Goal: Information Seeking & Learning: Learn about a topic

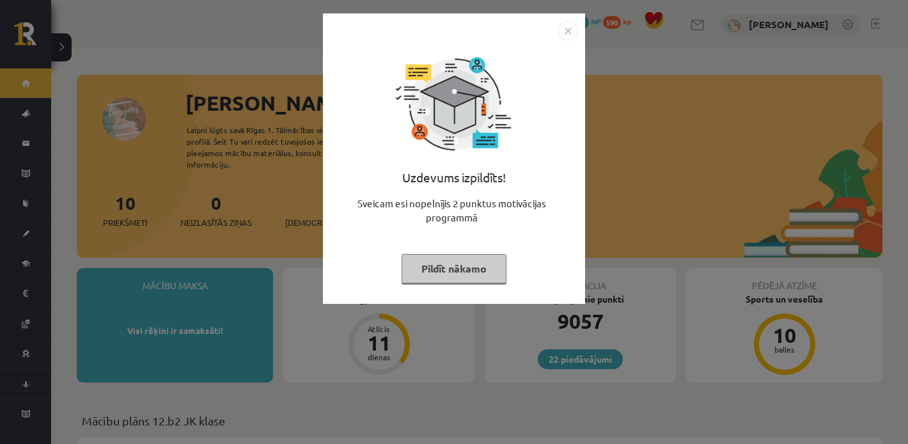
click at [416, 271] on button "Pildīt nākamo" at bounding box center [454, 268] width 105 height 29
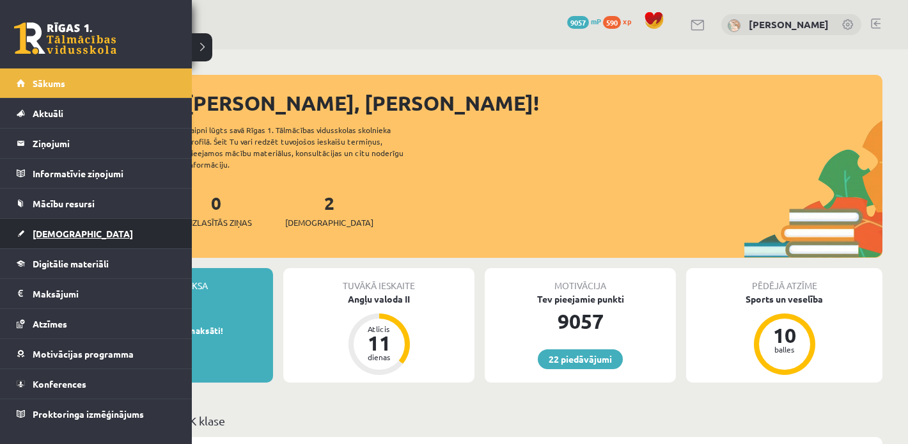
click at [43, 228] on span "[DEMOGRAPHIC_DATA]" at bounding box center [83, 234] width 100 height 12
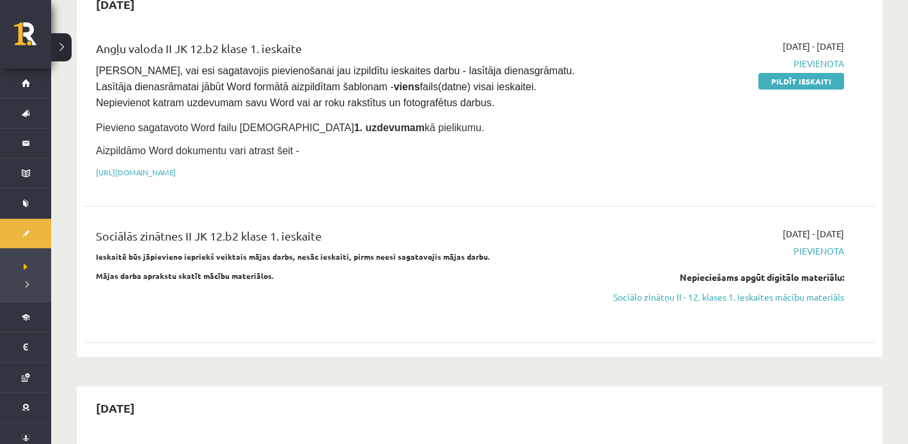
scroll to position [145, 0]
click at [706, 294] on link "Sociālo zinātņu II - 12. klases 1. ieskaites mācību materiāls" at bounding box center [726, 295] width 237 height 13
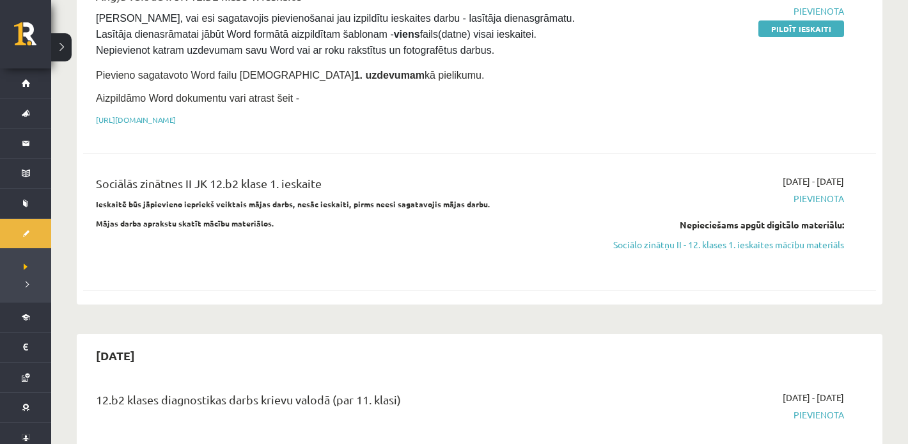
scroll to position [200, 0]
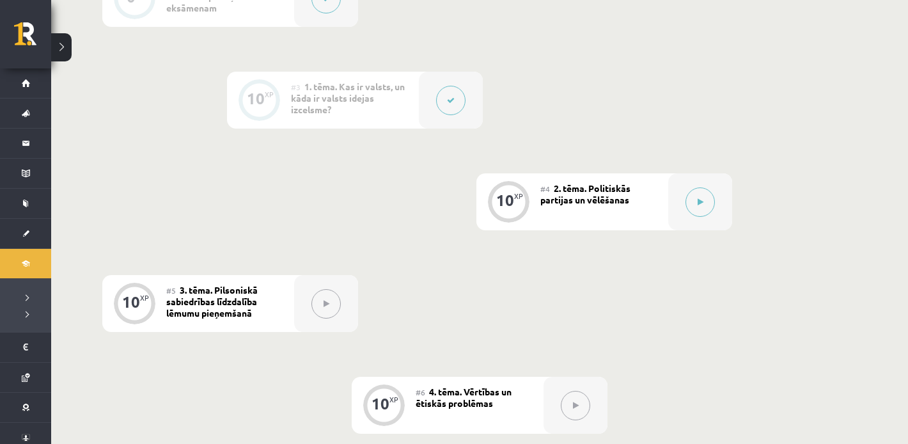
scroll to position [493, 0]
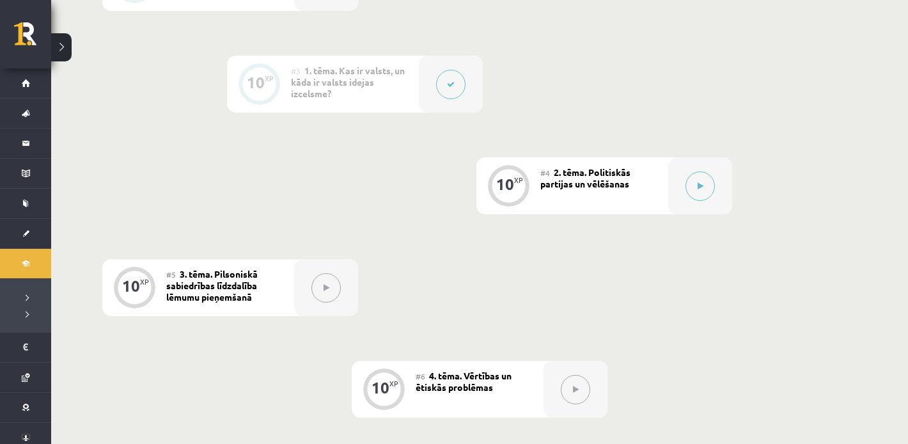
click at [445, 86] on button at bounding box center [450, 84] width 29 height 29
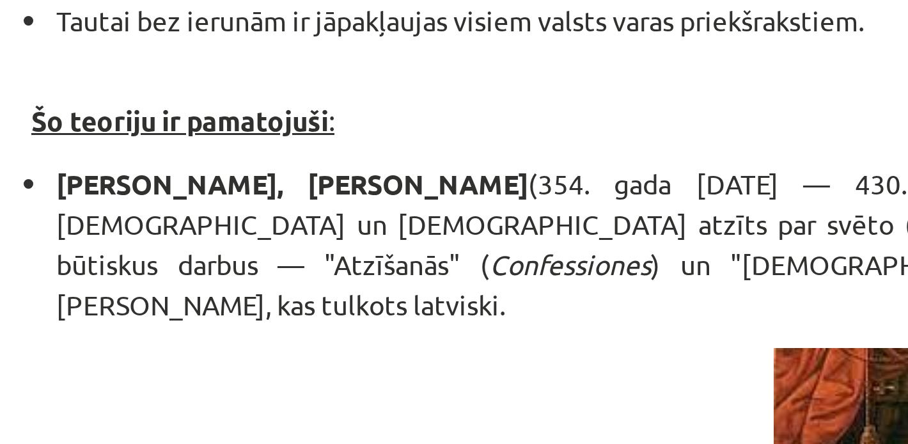
scroll to position [248, 0]
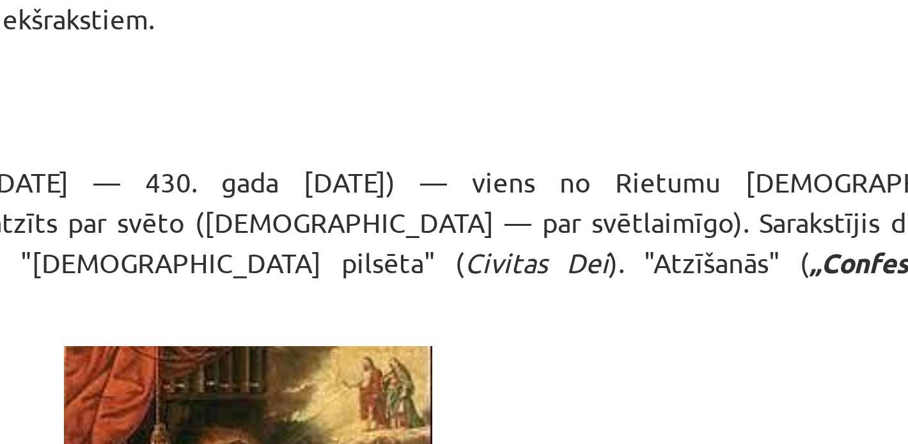
click at [450, 206] on p "[PERSON_NAME], [PERSON_NAME] (354. gada [DATE] — 430. gada [DATE]) — viens no R…" at bounding box center [459, 226] width 610 height 54
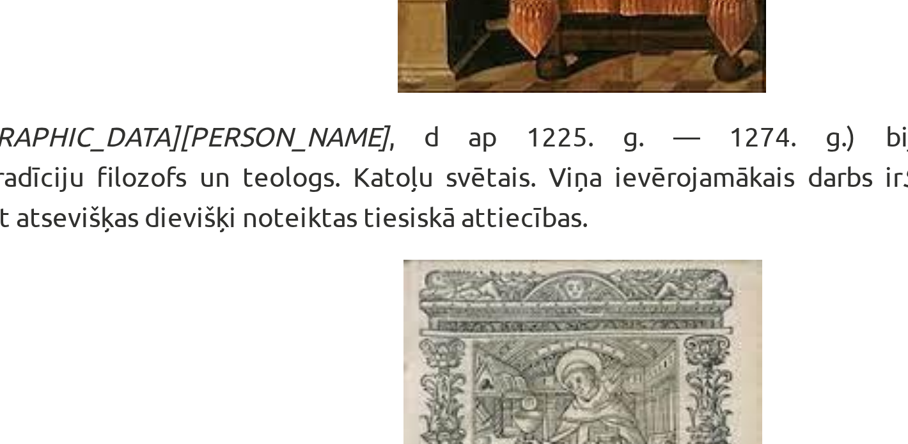
scroll to position [514, 0]
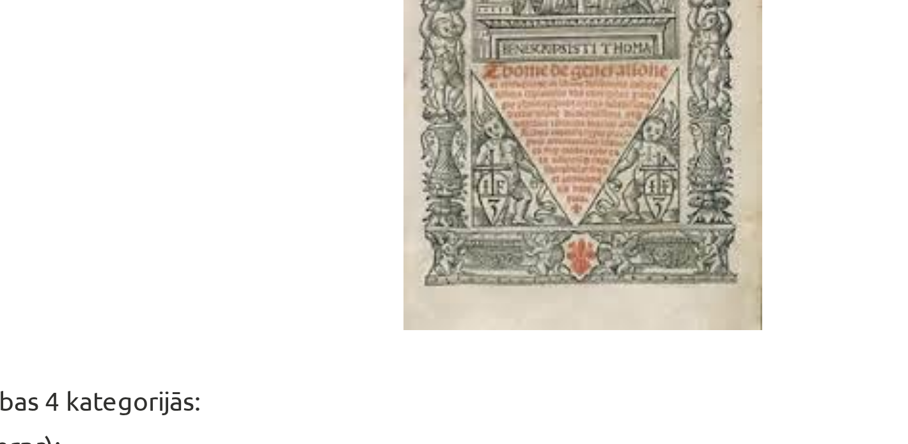
drag, startPoint x: 450, startPoint y: 206, endPoint x: 344, endPoint y: 323, distance: 158.1
click at [344, 323] on p at bounding box center [454, 304] width 618 height 173
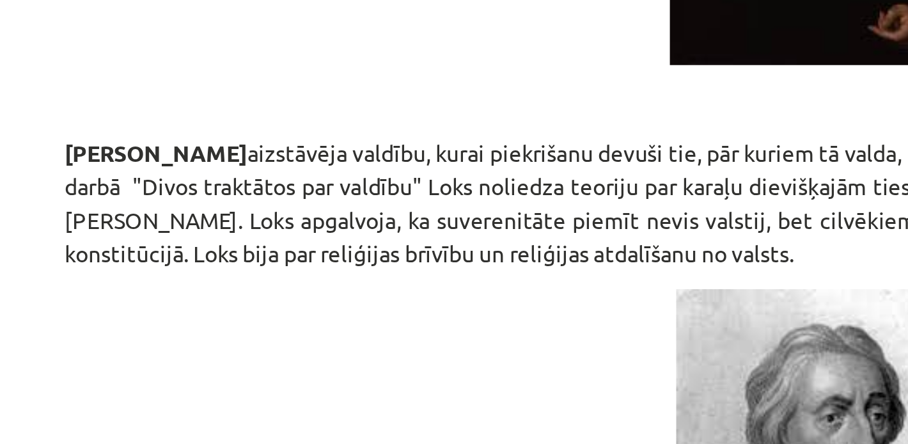
scroll to position [1850, 0]
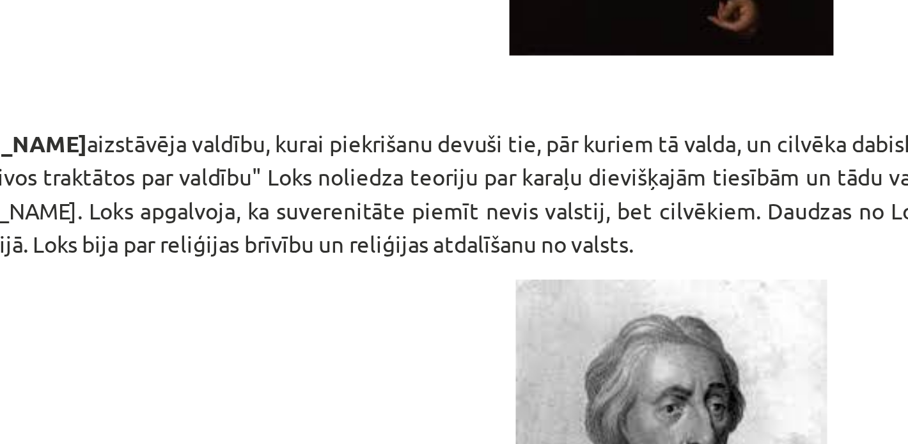
drag, startPoint x: 469, startPoint y: 90, endPoint x: 455, endPoint y: 92, distance: 14.2
click at [464, 89] on p "[PERSON_NAME] aizstāvēja valdību, kurai piekrišanu devuši tie, pār kuriem tā va…" at bounding box center [454, 101] width 618 height 54
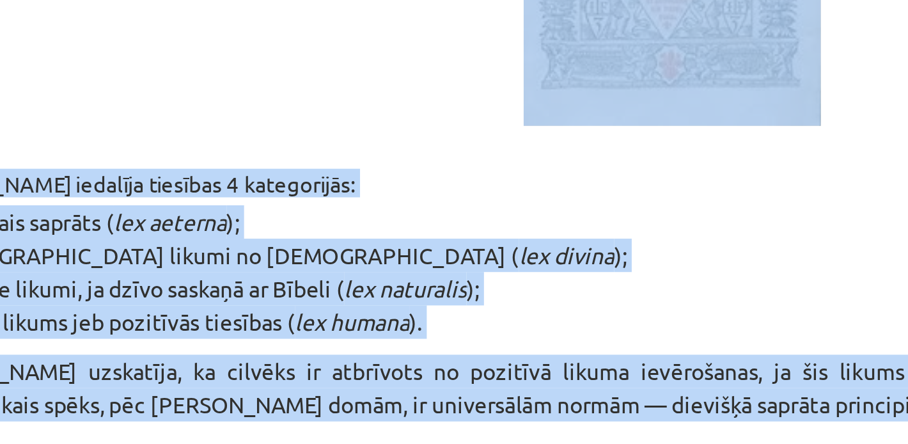
drag, startPoint x: 406, startPoint y: 67, endPoint x: 186, endPoint y: -18, distance: 235.7
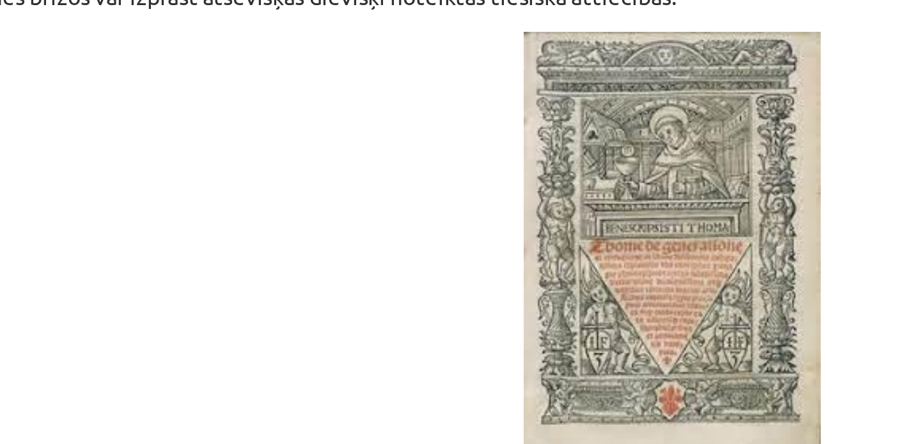
click at [242, 77] on p at bounding box center [454, 99] width 618 height 173
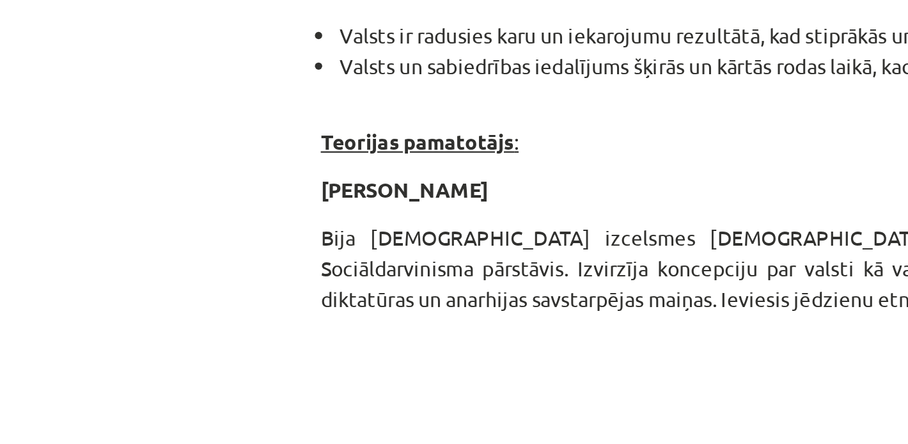
scroll to position [2020, 0]
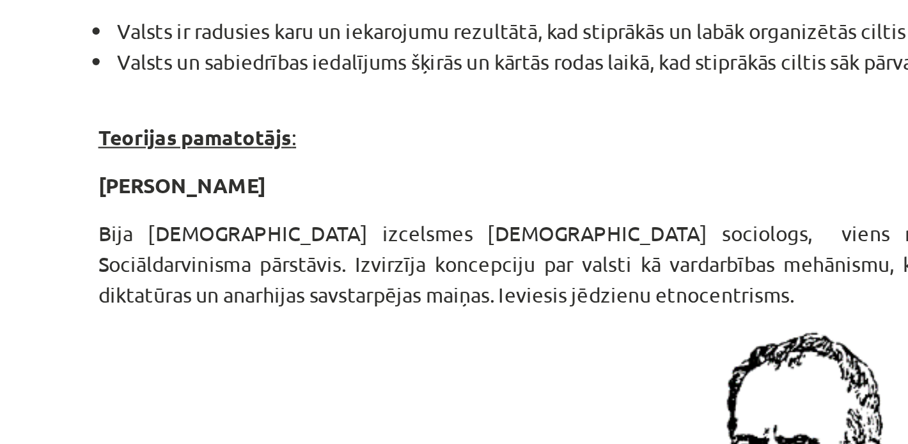
click at [286, 276] on p "Bija [DEMOGRAPHIC_DATA] izcelsmes [DEMOGRAPHIC_DATA] sociologs, viens no Eiropa…" at bounding box center [454, 296] width 618 height 40
click at [349, 276] on p "Bija [DEMOGRAPHIC_DATA] izcelsmes [DEMOGRAPHIC_DATA] sociologs, viens no Eiropa…" at bounding box center [454, 296] width 618 height 40
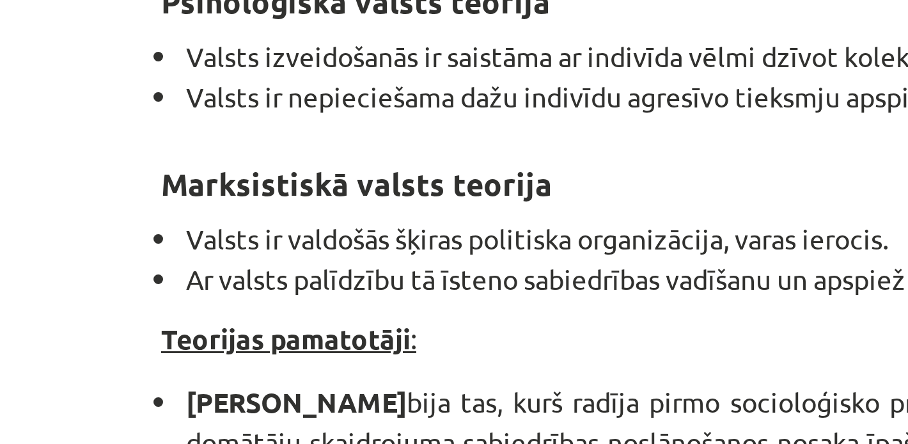
scroll to position [2434, 0]
